Goal: Use online tool/utility: Utilize a website feature to perform a specific function

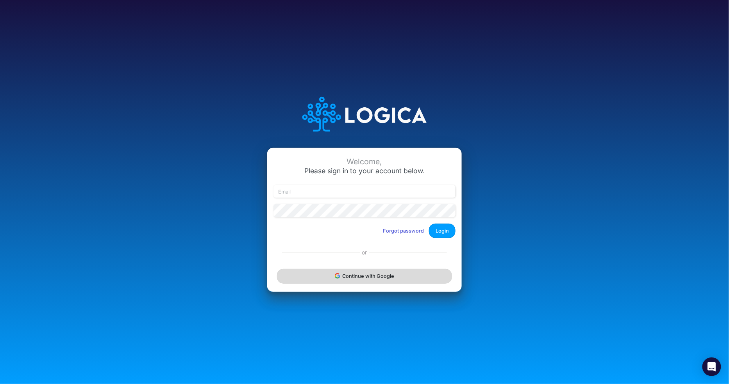
click at [345, 279] on button "Continue with Google" at bounding box center [364, 276] width 175 height 14
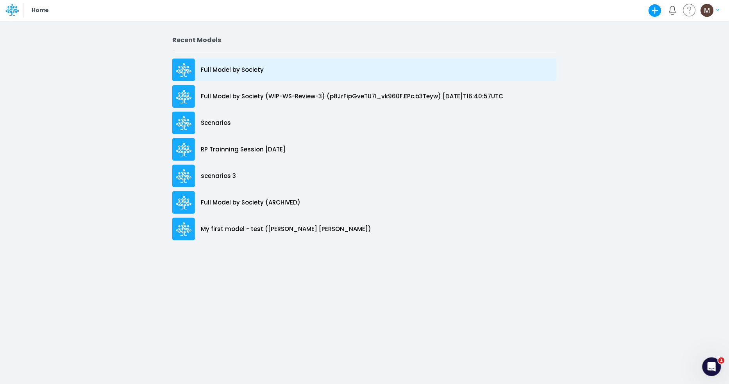
click at [313, 72] on div "Full Model by Society" at bounding box center [364, 70] width 384 height 23
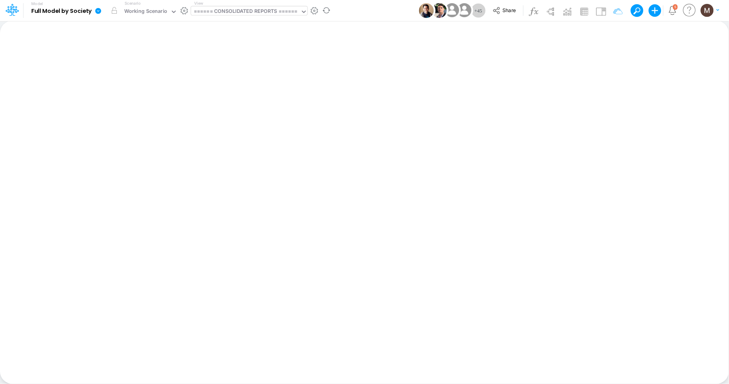
click at [230, 12] on div "====== CONSOLIDATED REPORTS ======" at bounding box center [246, 11] width 104 height 9
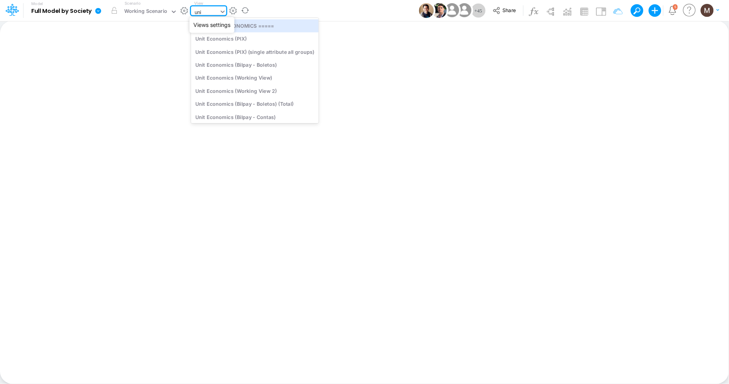
type input "unit"
click at [268, 74] on div "Unit Economics (Working View)" at bounding box center [255, 77] width 128 height 13
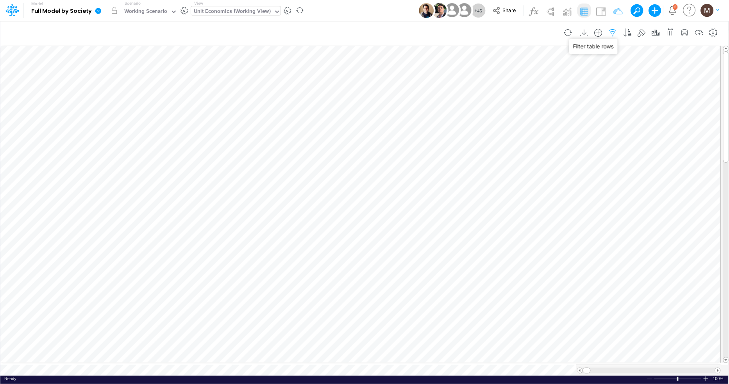
click at [611, 29] on icon "button" at bounding box center [613, 33] width 12 height 8
select select "contains"
select select "tableSearchOR"
select select "contains"
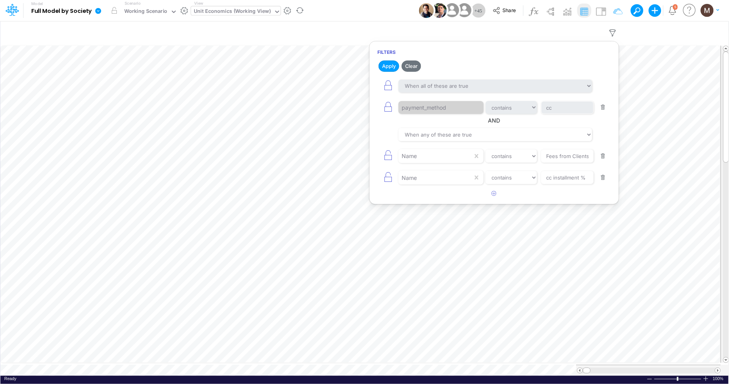
click at [602, 107] on button "button" at bounding box center [603, 107] width 15 height 11
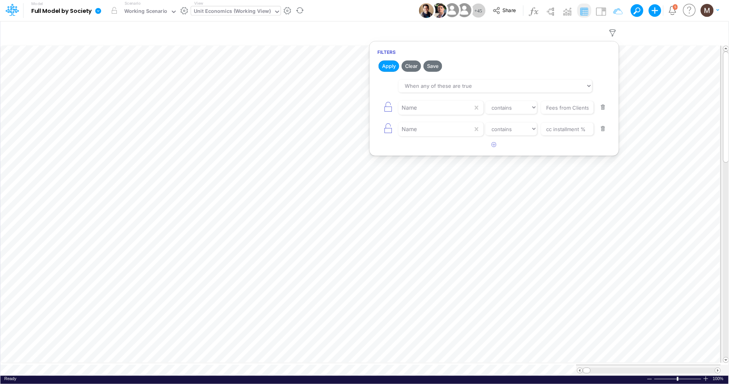
click at [602, 107] on button "button" at bounding box center [603, 107] width 15 height 11
type input "cc installment %"
click at [602, 107] on button "button" at bounding box center [603, 107] width 15 height 11
click at [391, 70] on button "Apply" at bounding box center [389, 66] width 21 height 11
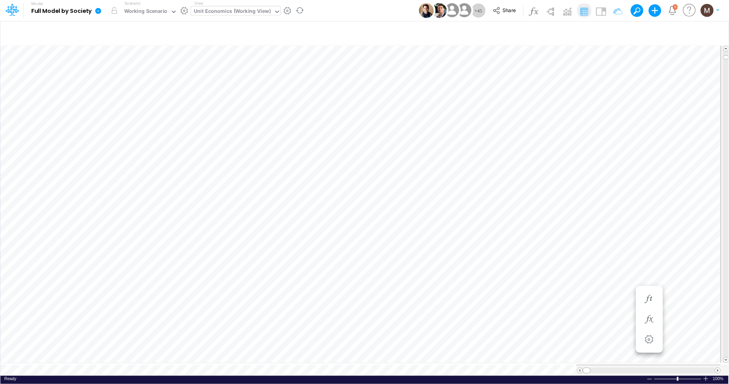
scroll to position [0, 0]
click at [553, 235] on icon "button" at bounding box center [556, 234] width 12 height 8
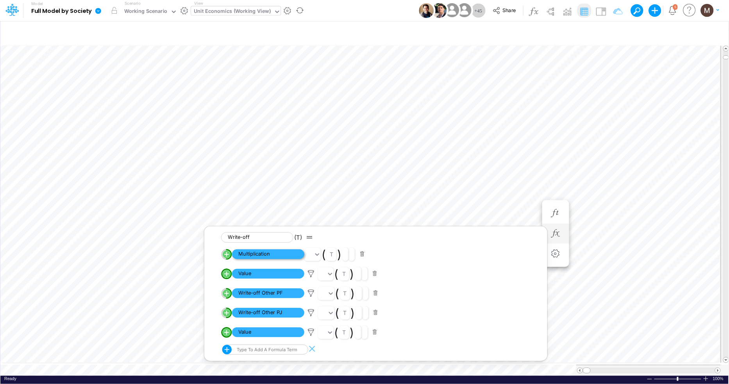
click at [250, 257] on span "Multiplication" at bounding box center [268, 255] width 72 height 10
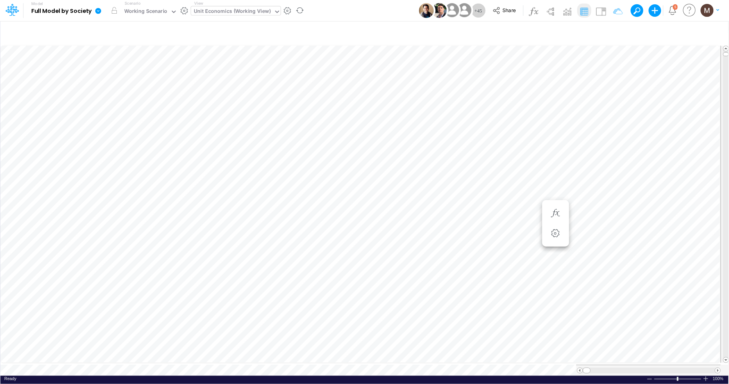
scroll to position [0, 0]
click at [556, 244] on icon "button" at bounding box center [556, 242] width 12 height 8
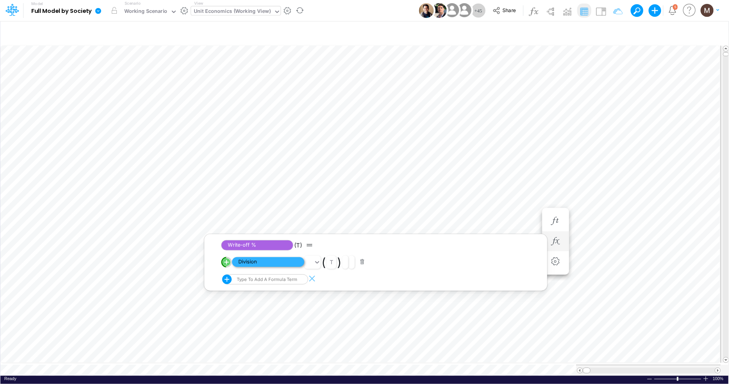
click at [263, 261] on span "Division" at bounding box center [268, 262] width 72 height 10
